Goal: Task Accomplishment & Management: Manage account settings

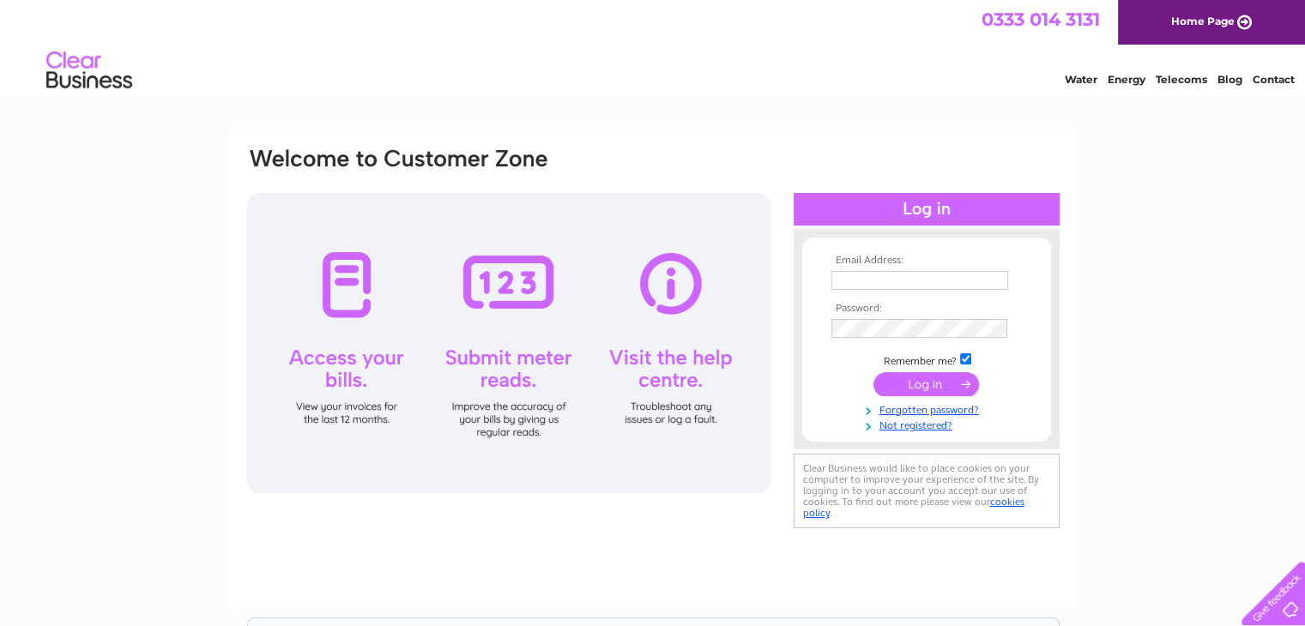
type input "city_properties@yahoo.com"
click at [938, 379] on input "submit" at bounding box center [926, 384] width 106 height 24
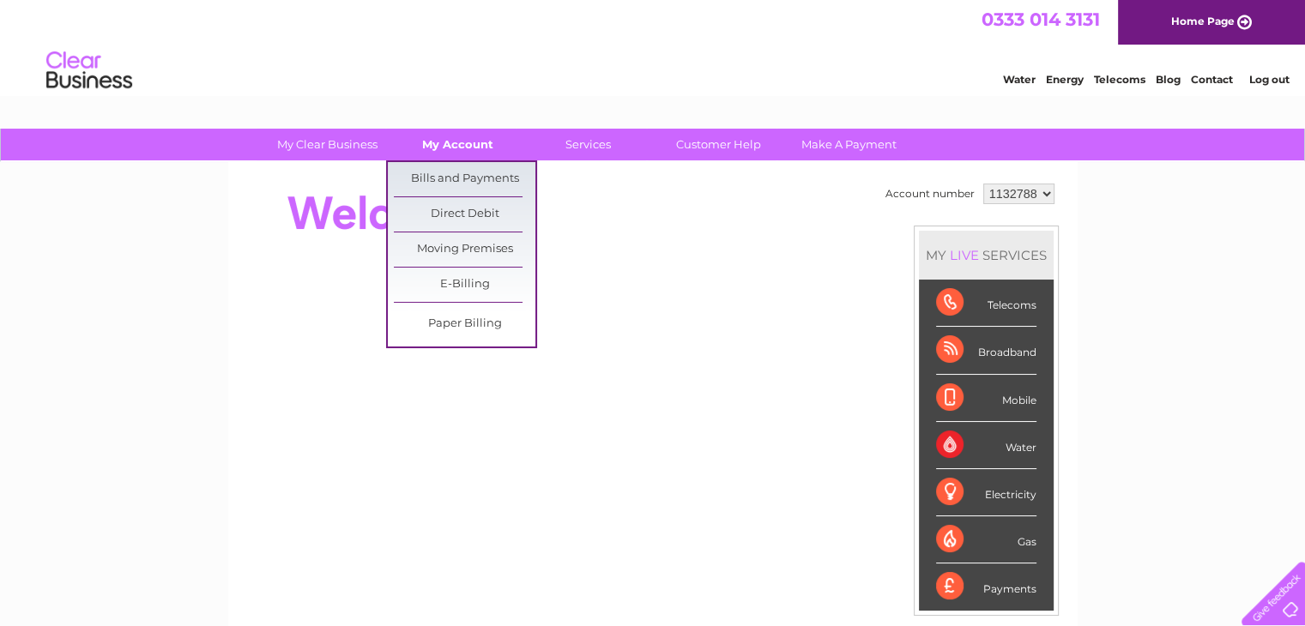
click at [447, 146] on link "My Account" at bounding box center [458, 145] width 142 height 32
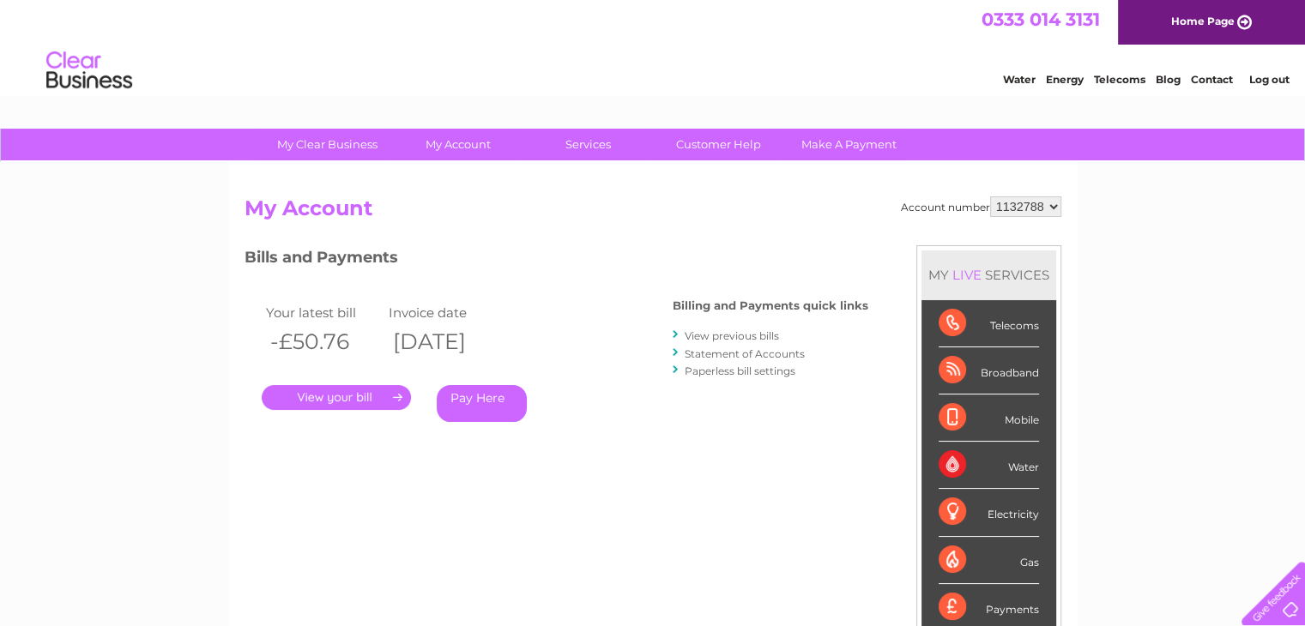
click at [473, 275] on div "Bills and Payments Billing and Payments quick links View previous bills Stateme…" at bounding box center [557, 346] width 624 height 202
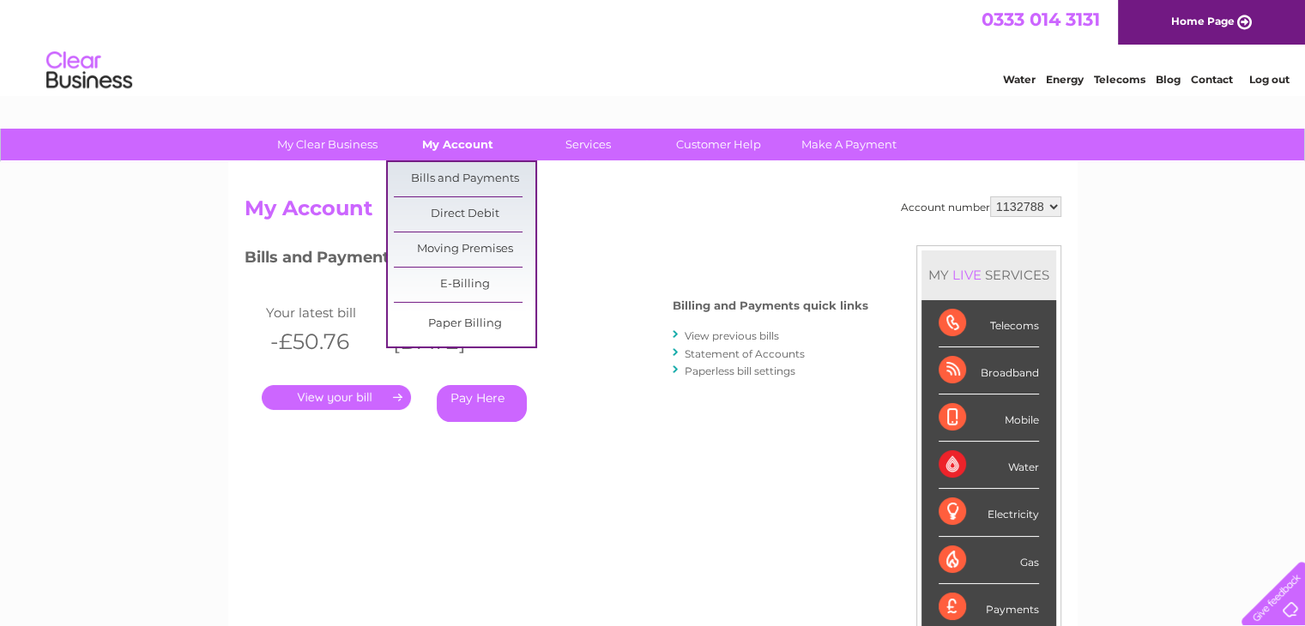
click at [441, 143] on link "My Account" at bounding box center [458, 145] width 142 height 32
click at [442, 183] on link "Bills and Payments" at bounding box center [465, 179] width 142 height 34
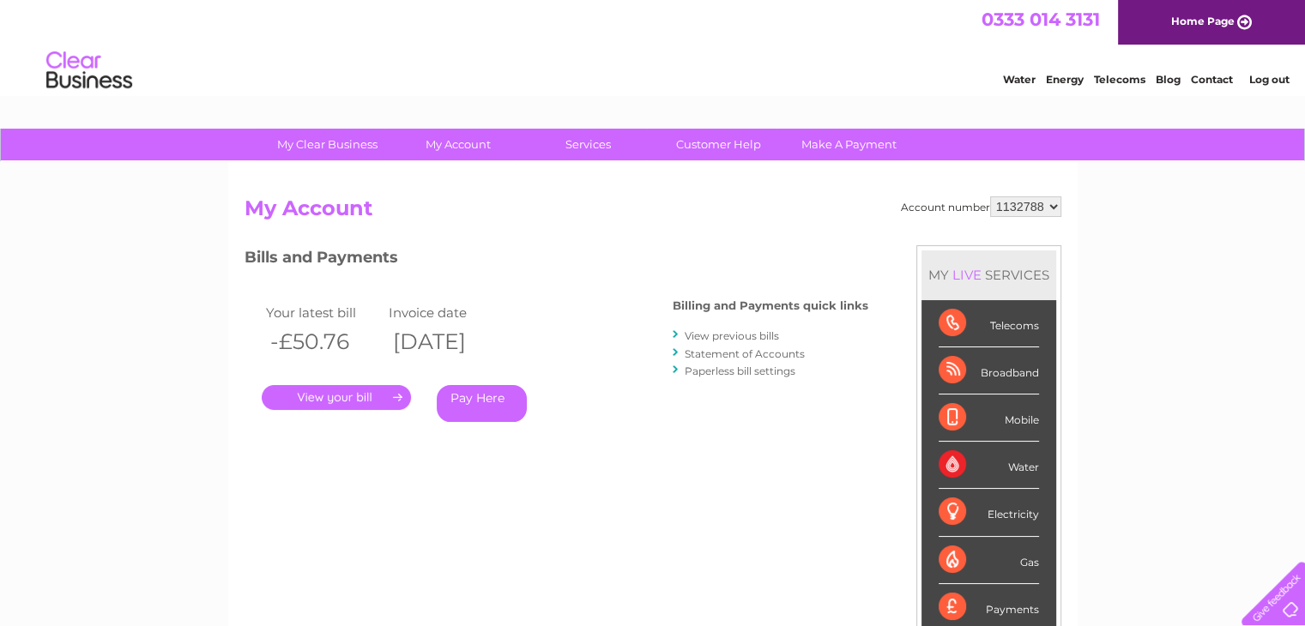
click at [365, 389] on link "." at bounding box center [336, 397] width 149 height 25
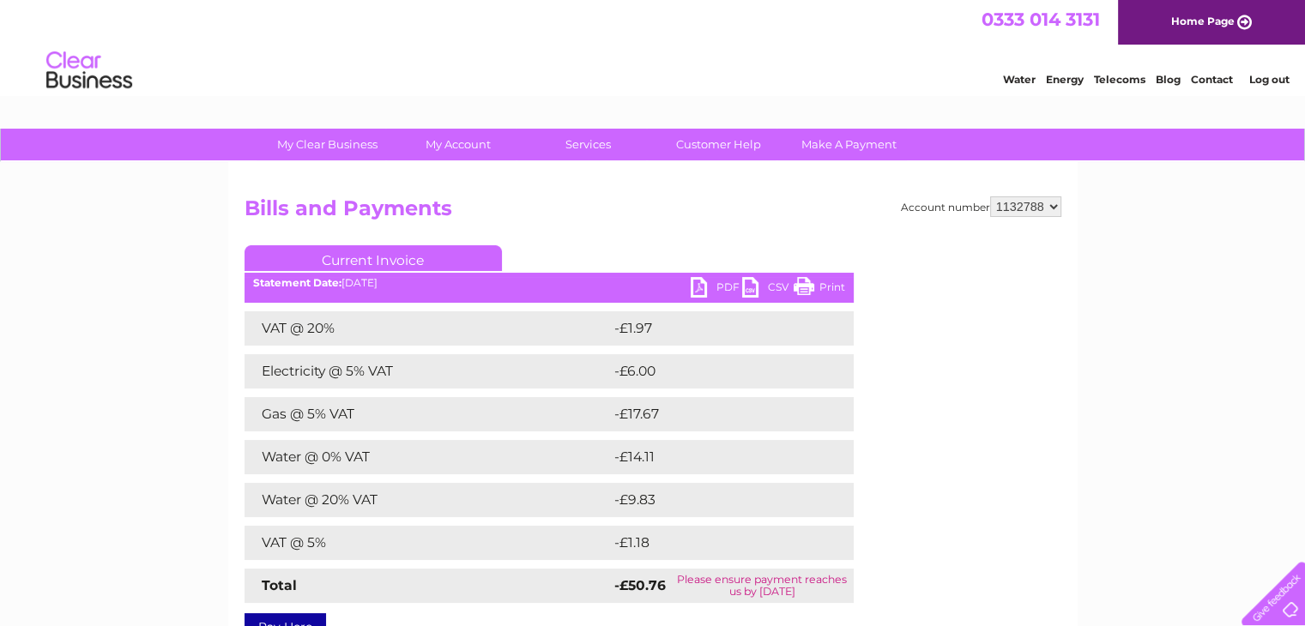
scroll to position [86, 0]
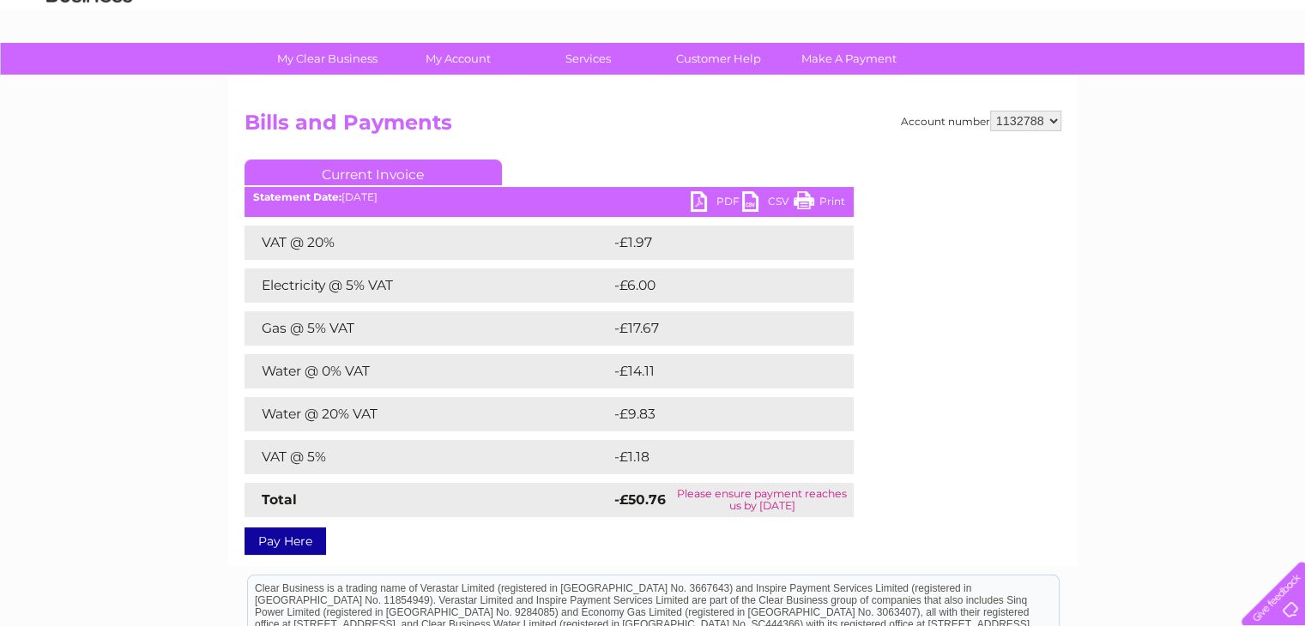
click at [744, 203] on link "CSV" at bounding box center [767, 203] width 51 height 25
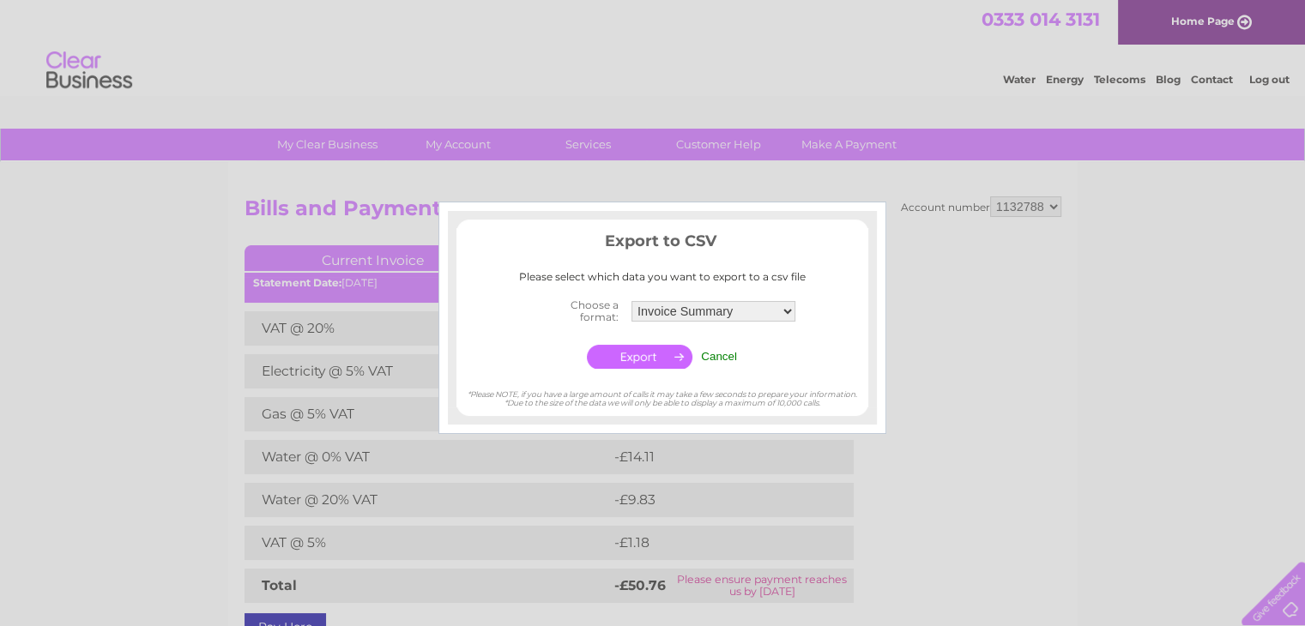
click at [1040, 253] on div at bounding box center [652, 313] width 1305 height 626
click at [728, 354] on input "Cancel" at bounding box center [719, 356] width 36 height 13
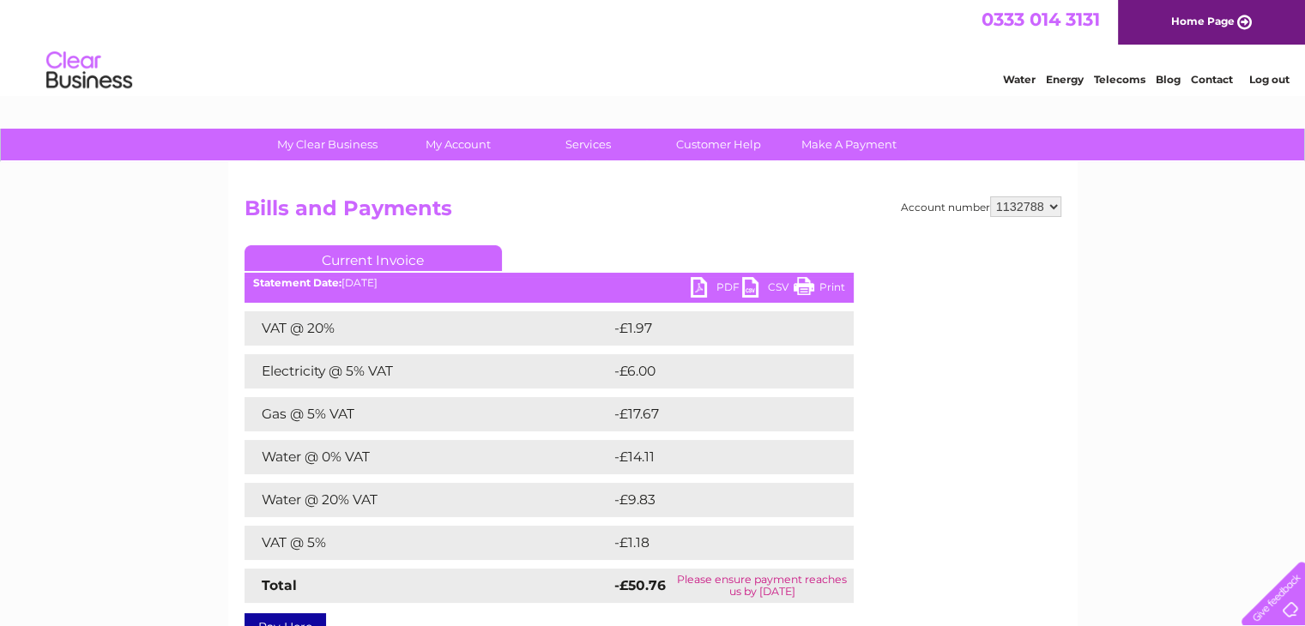
click at [705, 290] on link "PDF" at bounding box center [716, 289] width 51 height 25
